Goal: Task Accomplishment & Management: Manage account settings

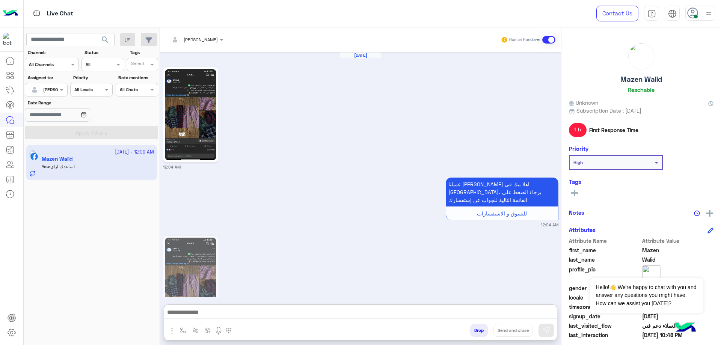
scroll to position [1157, 0]
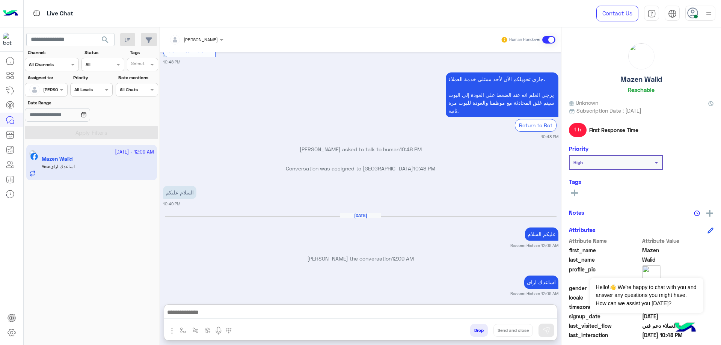
click at [641, 80] on h5 "Mazen Walid" at bounding box center [641, 79] width 42 height 9
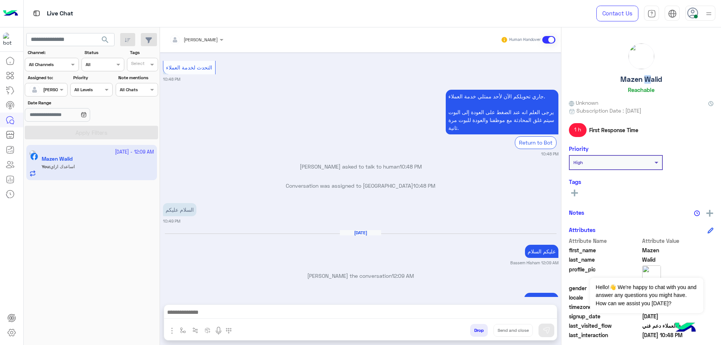
click at [641, 80] on h5 "Mazen Walid" at bounding box center [641, 79] width 42 height 9
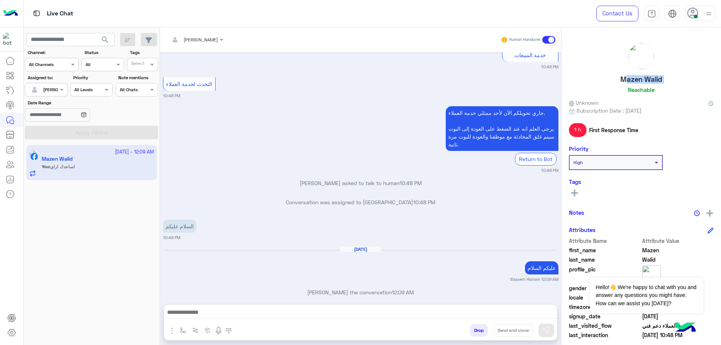
click at [641, 80] on h5 "Mazen Walid" at bounding box center [641, 79] width 42 height 9
copy h5 "Mazen Walid"
click at [483, 328] on button "Drop" at bounding box center [479, 330] width 18 height 13
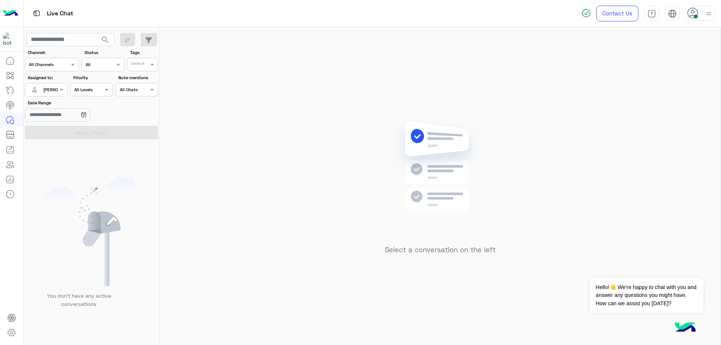
click at [51, 87] on div at bounding box center [46, 88] width 42 height 7
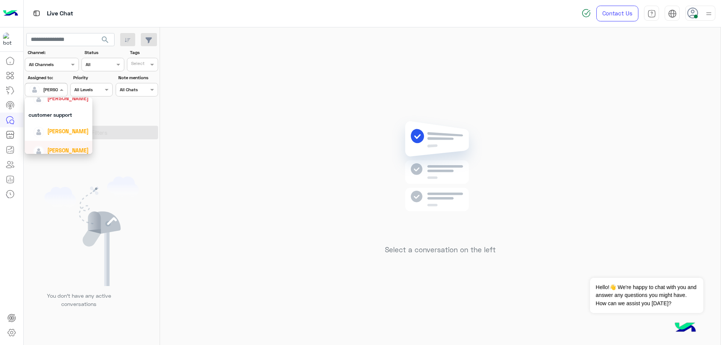
click at [60, 149] on span "[PERSON_NAME]" at bounding box center [67, 150] width 41 height 6
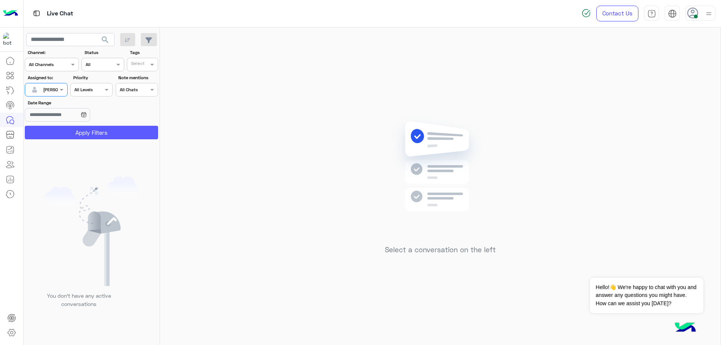
click at [89, 137] on button "Apply Filters" at bounding box center [91, 133] width 133 height 14
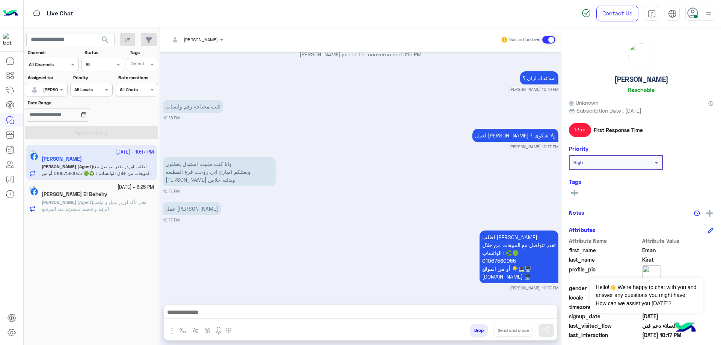
scroll to position [523, 0]
click at [102, 185] on div "[DATE] - 6:25 PM" at bounding box center [98, 187] width 112 height 7
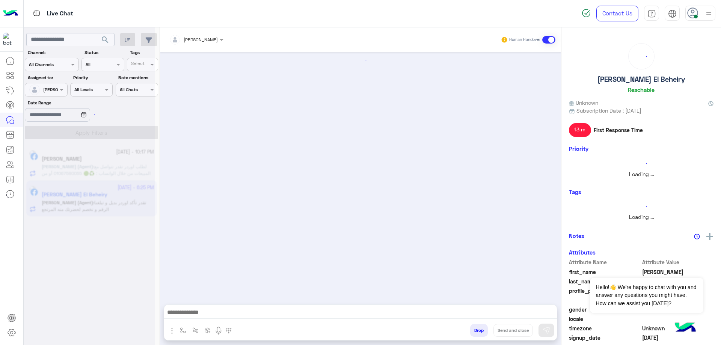
click at [98, 196] on div at bounding box center [89, 175] width 131 height 345
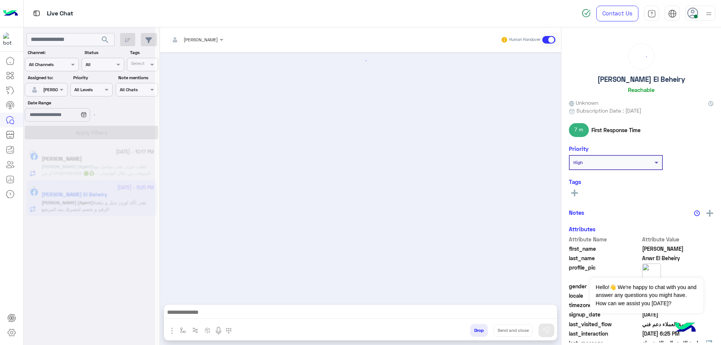
scroll to position [609, 0]
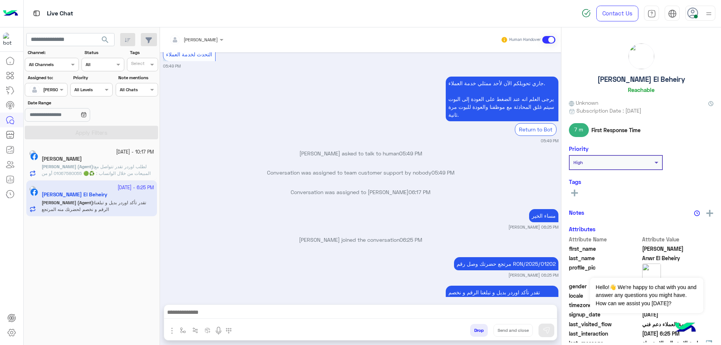
click at [53, 89] on div at bounding box center [46, 88] width 42 height 7
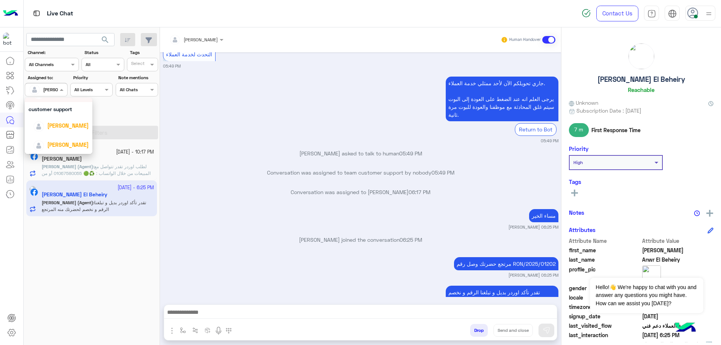
scroll to position [81, 0]
click at [68, 125] on span "[PERSON_NAME]" at bounding box center [67, 125] width 41 height 6
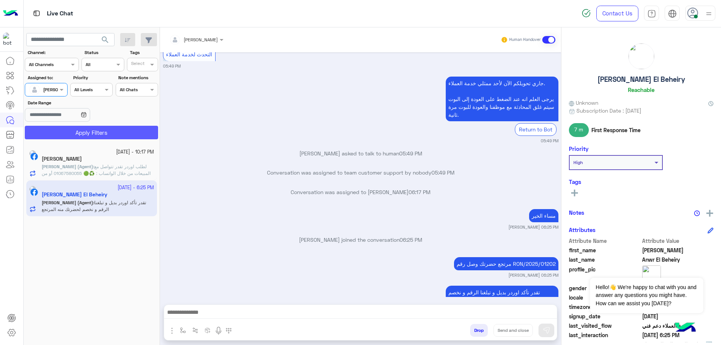
click at [82, 127] on button "Apply Filters" at bounding box center [91, 133] width 133 height 14
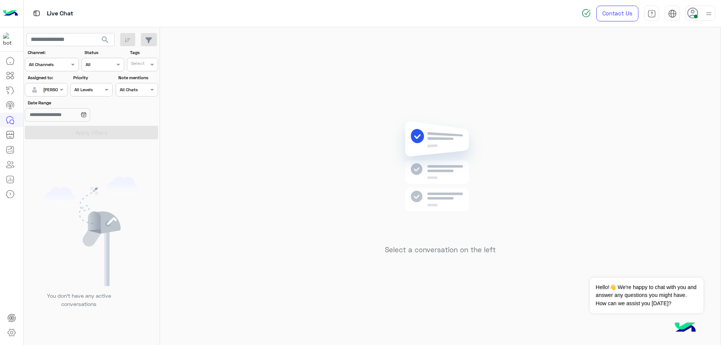
click at [703, 11] on div at bounding box center [700, 13] width 30 height 15
click at [683, 108] on label "Offline" at bounding box center [668, 107] width 82 height 14
drag, startPoint x: 644, startPoint y: 165, endPoint x: 632, endPoint y: 163, distance: 11.8
click at [643, 165] on link "Sign Out" at bounding box center [648, 166] width 21 height 6
